Goal: Find specific page/section: Find specific page/section

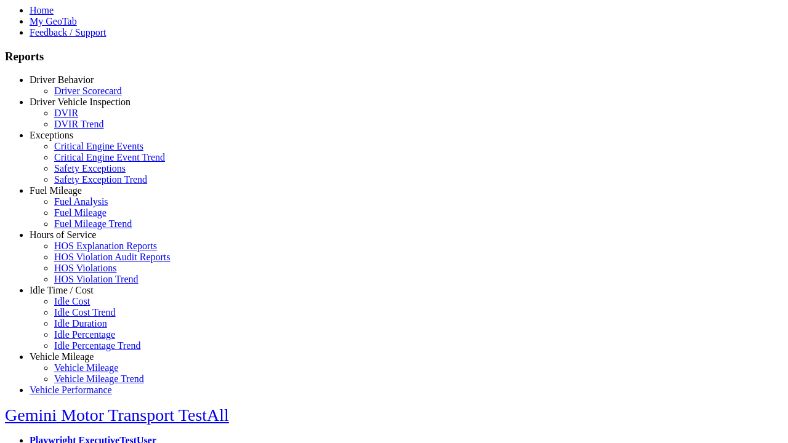
click at [71, 295] on link "Idle Time / Cost" at bounding box center [62, 290] width 64 height 10
click at [80, 318] on link "Idle Cost Trend" at bounding box center [85, 312] width 62 height 10
select select "**********"
type input "********"
